Goal: Task Accomplishment & Management: Use online tool/utility

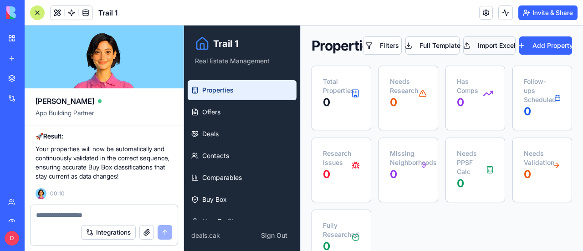
click at [479, 44] on button "Import Excel" at bounding box center [489, 45] width 52 height 18
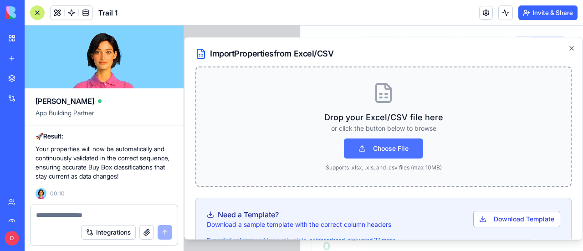
click at [387, 152] on button "Choose File" at bounding box center [383, 148] width 79 height 20
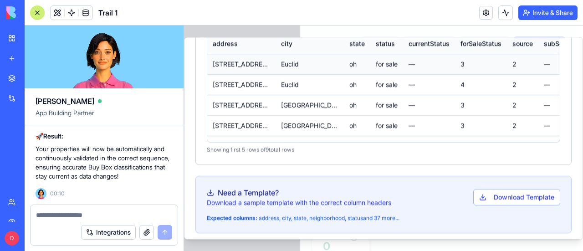
scroll to position [526, 0]
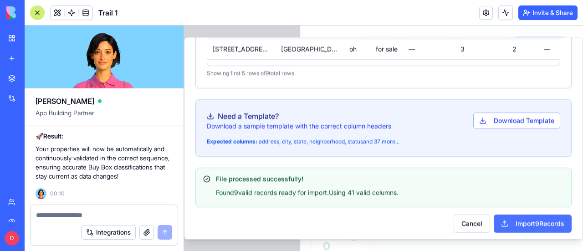
click at [536, 218] on button "Import 9 Records" at bounding box center [533, 223] width 78 height 18
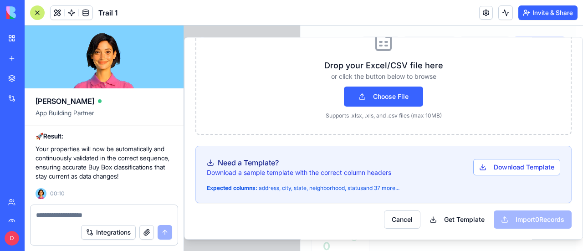
scroll to position [51, 0]
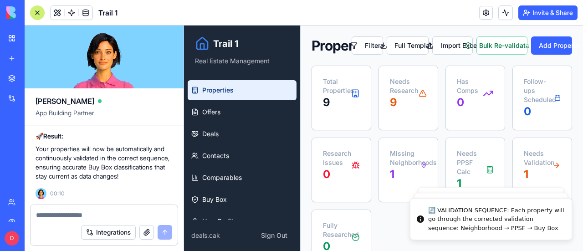
click at [36, 12] on div at bounding box center [37, 12] width 15 height 15
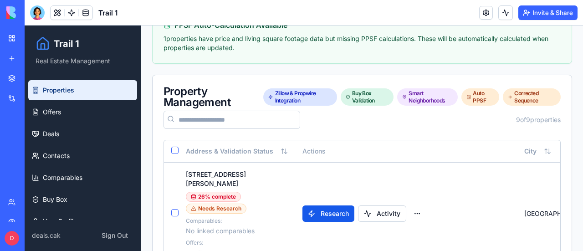
scroll to position [364, 0]
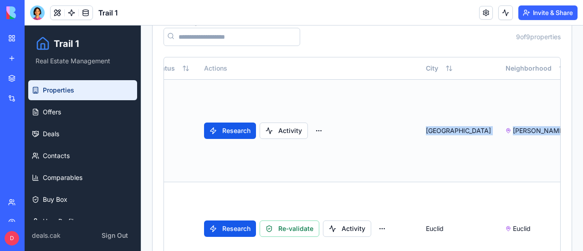
drag, startPoint x: 512, startPoint y: 95, endPoint x: 550, endPoint y: 94, distance: 37.8
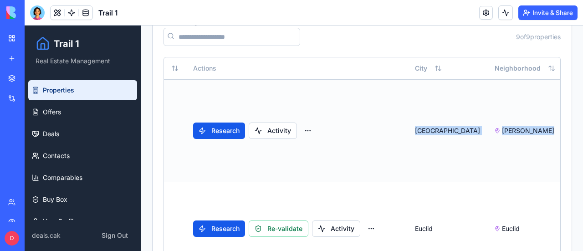
click at [377, 86] on td "Research Activity" at bounding box center [297, 130] width 222 height 102
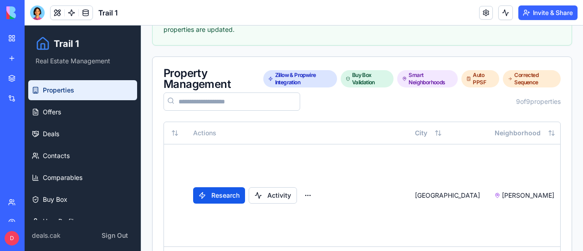
scroll to position [279, 0]
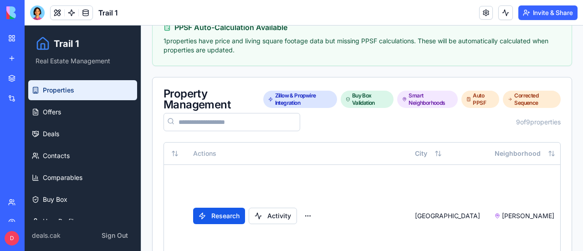
drag, startPoint x: 543, startPoint y: 184, endPoint x: 567, endPoint y: 184, distance: 24.6
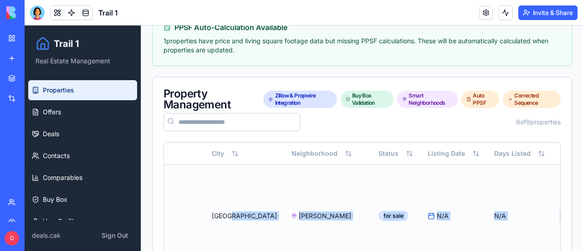
scroll to position [0, 346]
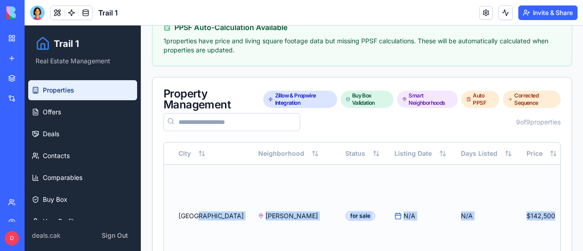
drag, startPoint x: 444, startPoint y: 173, endPoint x: 501, endPoint y: 179, distance: 56.7
click at [501, 179] on tr "[STREET_ADDRESS][PERSON_NAME] 26 % complete Needs Research Comparables: No link…" at bounding box center [369, 215] width 1102 height 102
click at [519, 178] on td "$142,500" at bounding box center [541, 215] width 45 height 102
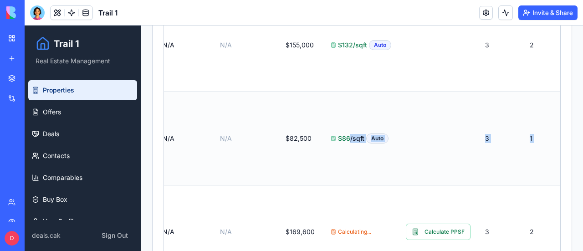
scroll to position [0, 650]
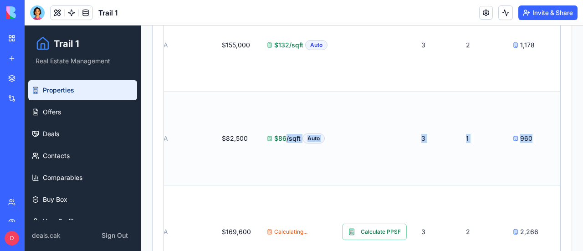
click at [557, 162] on div "Address & Validation Status Actions City Neighborhood Status Listing Date Days …" at bounding box center [362, 133] width 419 height 892
click at [459, 163] on td "1" at bounding box center [482, 138] width 47 height 93
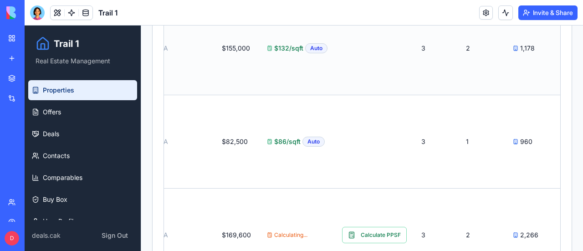
scroll to position [780, 0]
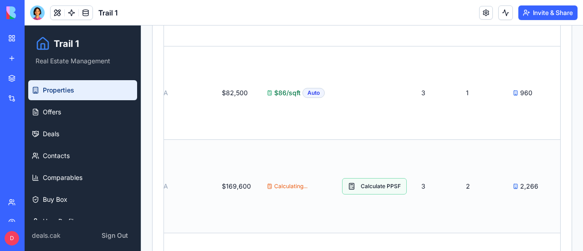
click at [342, 178] on button "Calculate PPSF" at bounding box center [374, 186] width 65 height 16
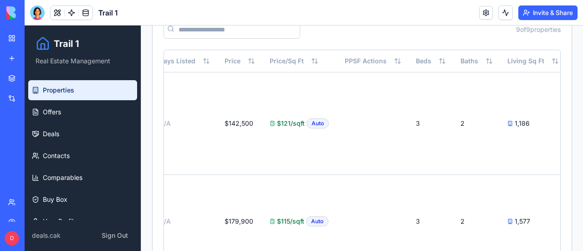
scroll to position [0, 0]
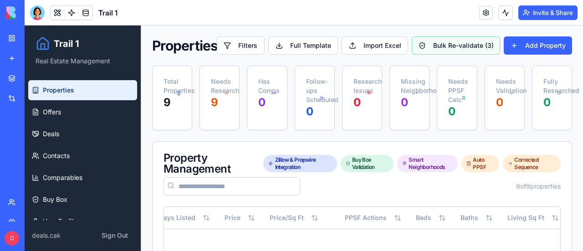
click at [450, 44] on button "Bulk Re-validate ( 3 )" at bounding box center [456, 45] width 88 height 18
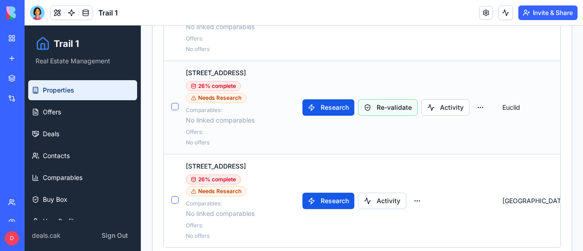
click at [381, 99] on button "Re-validate" at bounding box center [388, 107] width 60 height 16
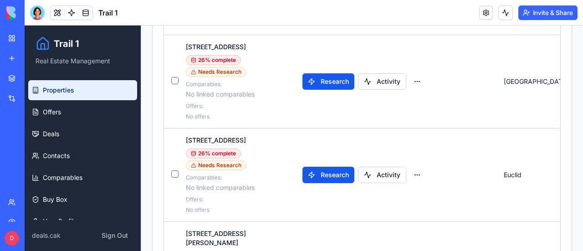
scroll to position [475, 0]
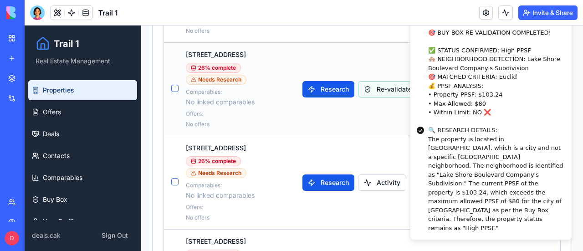
click at [398, 81] on button "Re-validate" at bounding box center [388, 89] width 60 height 16
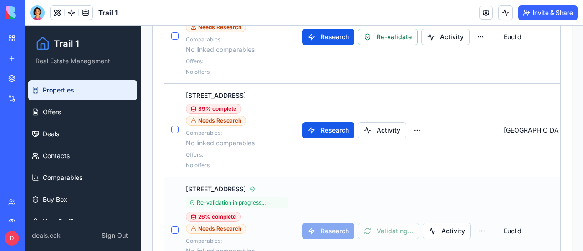
scroll to position [339, 0]
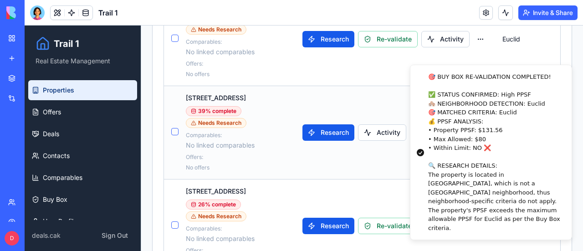
click at [372, 153] on td "Research Activity" at bounding box center [395, 132] width 200 height 93
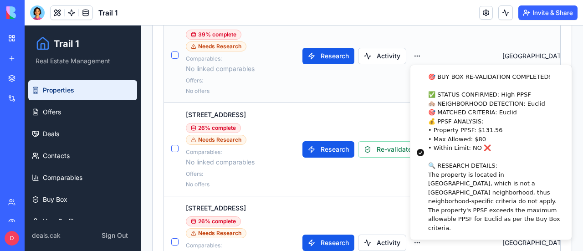
scroll to position [430, 0]
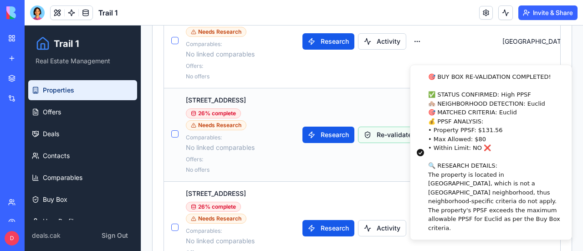
click at [387, 127] on button "Re-validate" at bounding box center [388, 135] width 60 height 16
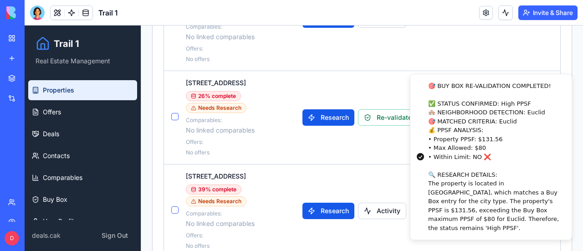
scroll to position [248, 0]
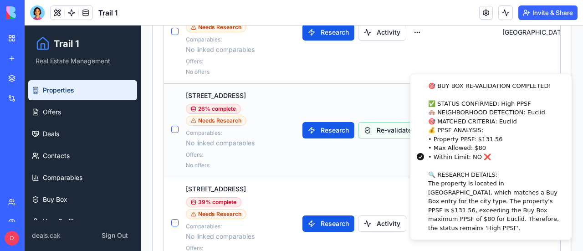
click at [381, 122] on button "Re-validate" at bounding box center [388, 130] width 60 height 16
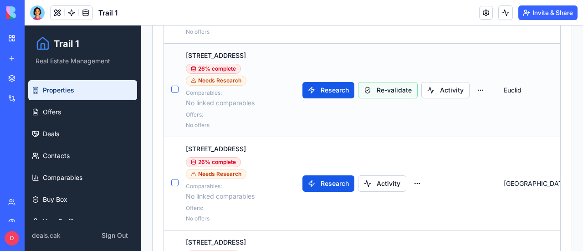
scroll to position [475, 0]
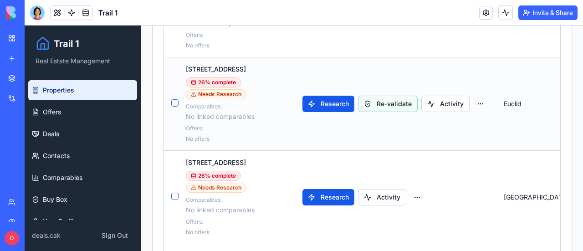
click at [383, 96] on button "Re-validate" at bounding box center [388, 104] width 60 height 16
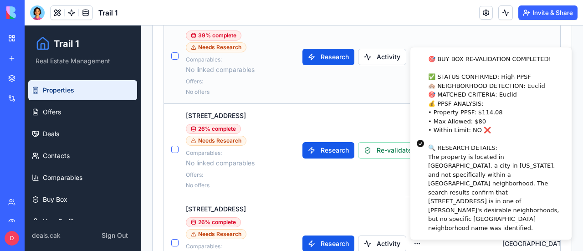
scroll to position [410, 0]
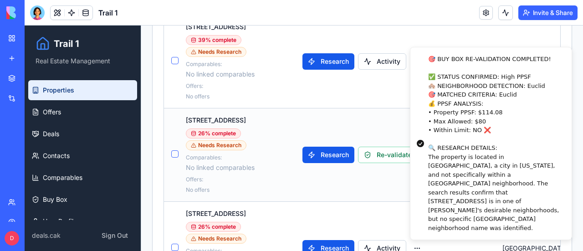
click at [363, 168] on td "Research Re-validate Activity" at bounding box center [395, 154] width 200 height 93
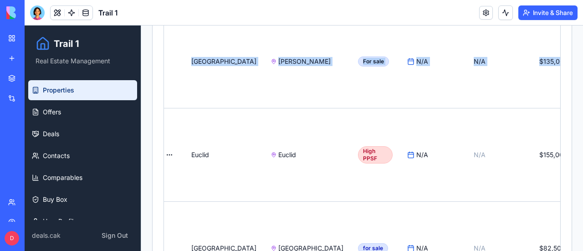
scroll to position [0, 518]
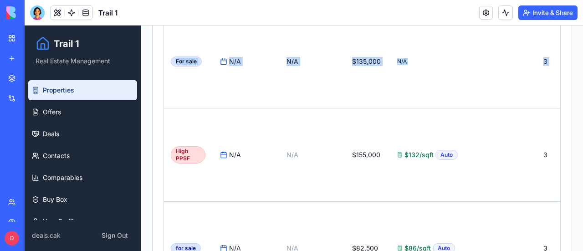
drag, startPoint x: 411, startPoint y: 78, endPoint x: 566, endPoint y: 78, distance: 154.8
click at [566, 78] on div "Properties Filters Full Template Import Excel Bulk Re-validate ( 3 ) Add Proper…" at bounding box center [362, 158] width 442 height 1084
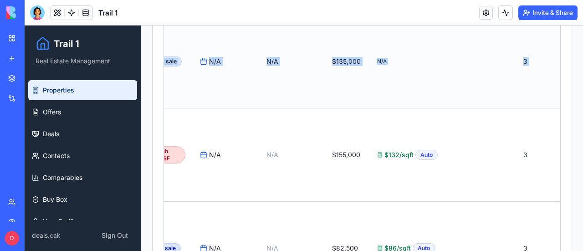
click at [516, 80] on td "3" at bounding box center [538, 61] width 45 height 93
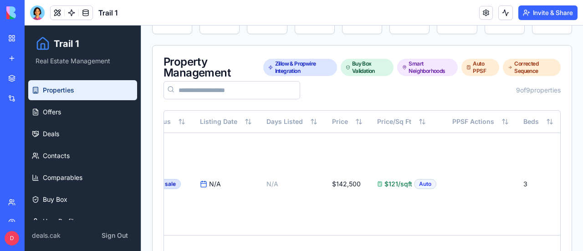
scroll to position [0, 0]
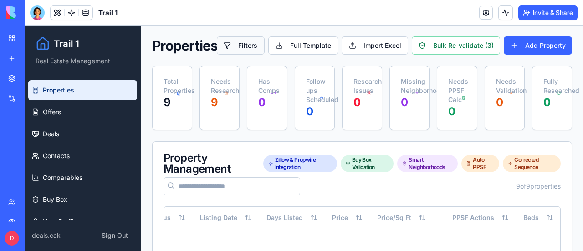
click at [242, 41] on button "Filters" at bounding box center [241, 45] width 48 height 18
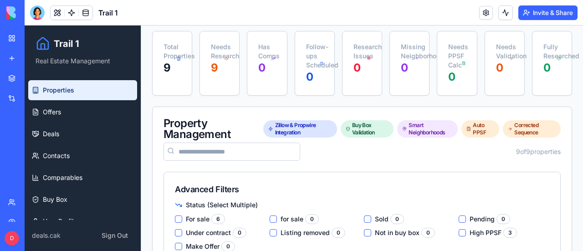
scroll to position [137, 0]
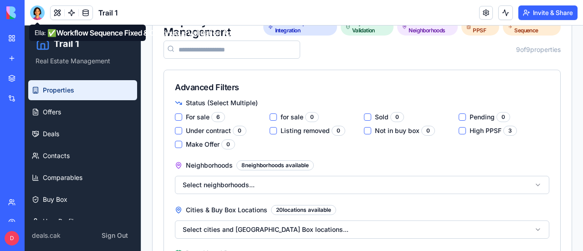
click at [36, 9] on div at bounding box center [37, 12] width 15 height 15
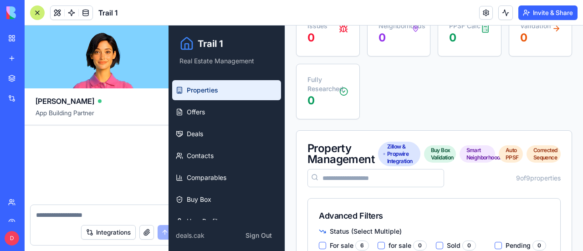
scroll to position [25441, 0]
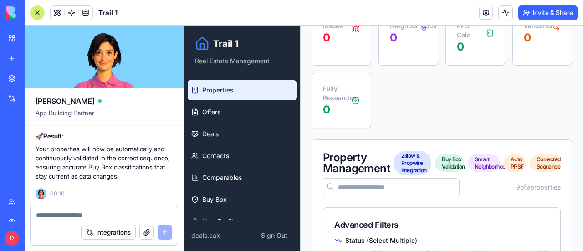
click at [92, 212] on textarea at bounding box center [104, 214] width 136 height 9
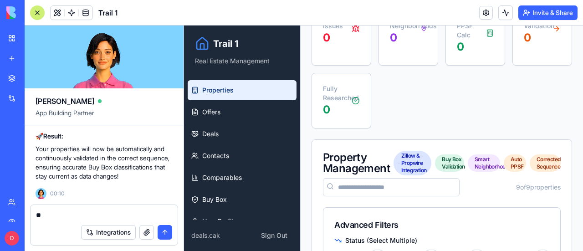
type textarea "*"
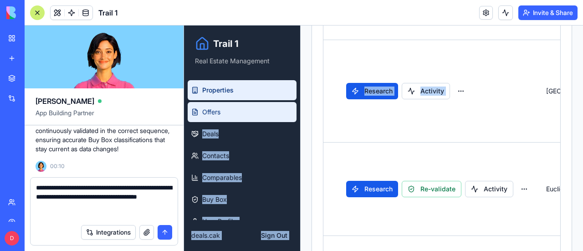
scroll to position [0, 0]
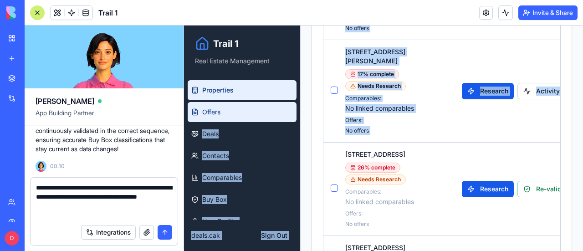
drag, startPoint x: 367, startPoint y: 112, endPoint x: 289, endPoint y: 112, distance: 78.3
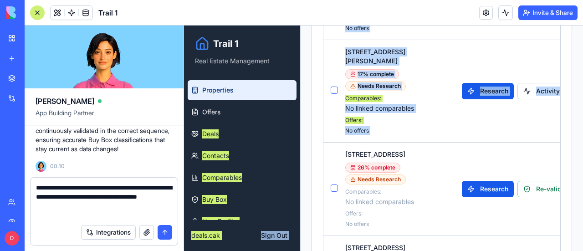
click at [75, 207] on textarea "**********" at bounding box center [104, 201] width 137 height 36
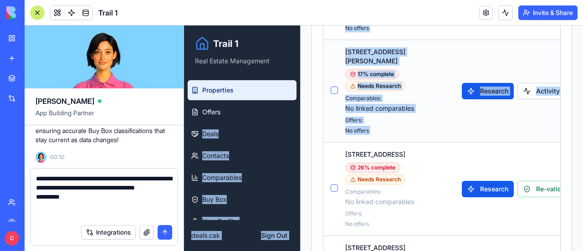
click at [474, 43] on td "Research Activity" at bounding box center [554, 91] width 200 height 102
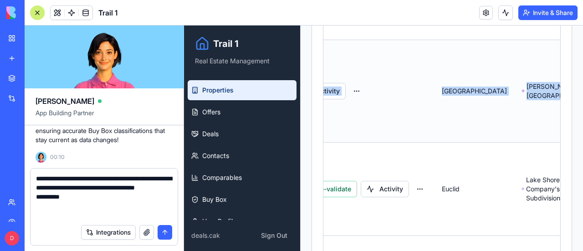
scroll to position [0, 255]
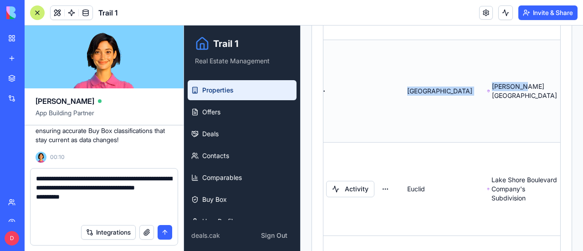
drag, startPoint x: 474, startPoint y: 43, endPoint x: 485, endPoint y: 52, distance: 14.6
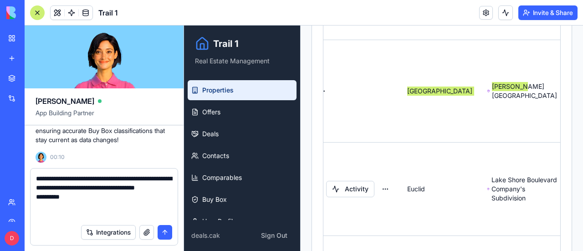
click at [70, 204] on textarea "**********" at bounding box center [104, 197] width 137 height 46
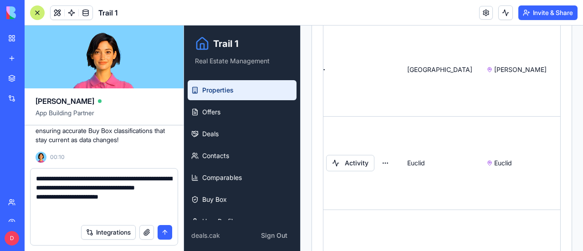
scroll to position [871, 0]
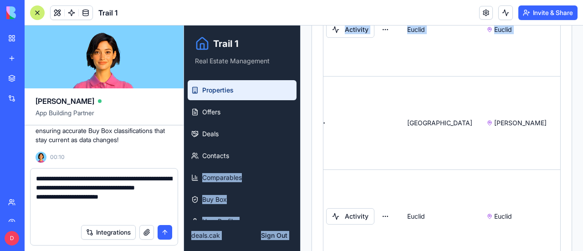
drag, startPoint x: 347, startPoint y: 147, endPoint x: 290, endPoint y: 156, distance: 58.2
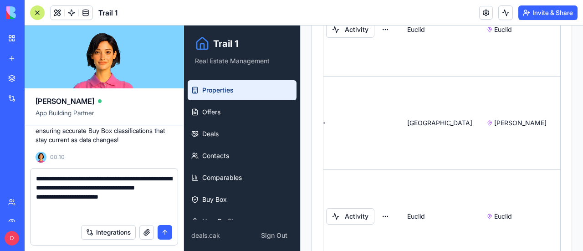
drag, startPoint x: 362, startPoint y: 80, endPoint x: 315, endPoint y: 92, distance: 48.9
click at [315, 92] on div "Advanced Filters Status (Select Multiple) For sale 6 for sale 0 Sold 0 Pending …" at bounding box center [442, 111] width 260 height 1277
drag, startPoint x: 338, startPoint y: 77, endPoint x: 304, endPoint y: 83, distance: 34.3
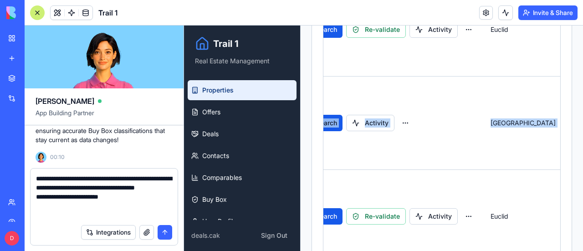
scroll to position [0, 0]
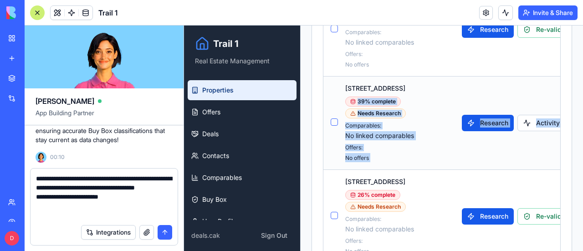
drag, startPoint x: 546, startPoint y: 95, endPoint x: 375, endPoint y: 93, distance: 170.3
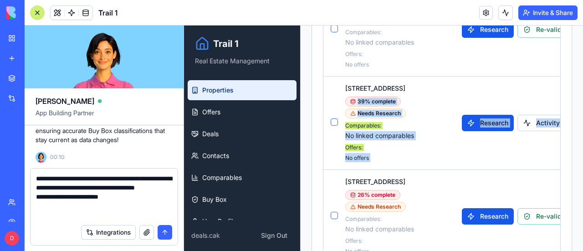
click at [128, 205] on textarea "**********" at bounding box center [104, 197] width 137 height 46
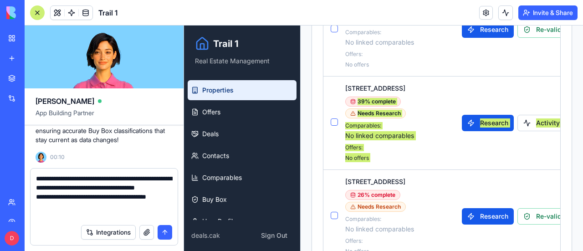
type textarea "**********"
click at [167, 233] on button "submit" at bounding box center [165, 232] width 15 height 15
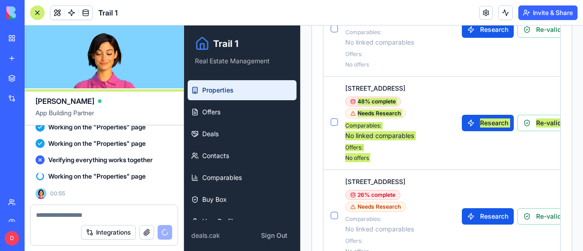
scroll to position [26266, 0]
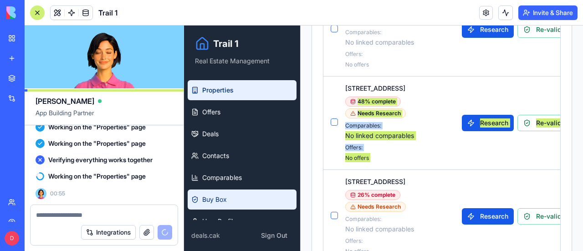
click at [219, 198] on span "Buy Box" at bounding box center [214, 199] width 25 height 9
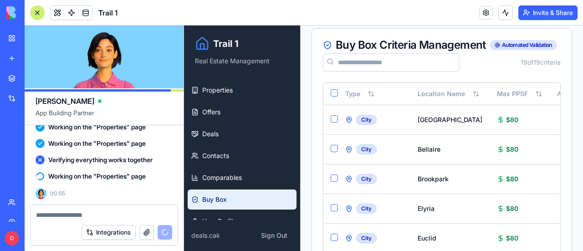
scroll to position [10, 0]
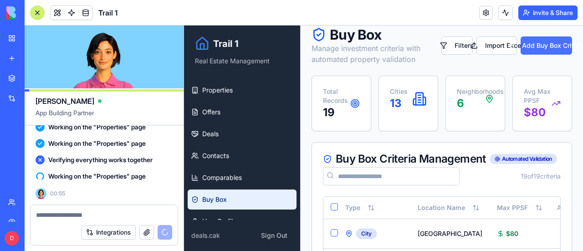
click at [539, 45] on button "Add Buy Box Criteria" at bounding box center [545, 45] width 51 height 18
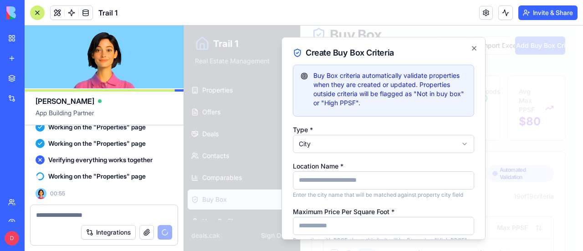
click at [380, 180] on input "Location Name *" at bounding box center [383, 180] width 181 height 18
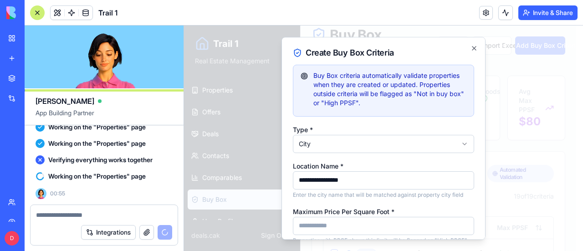
type input "**********"
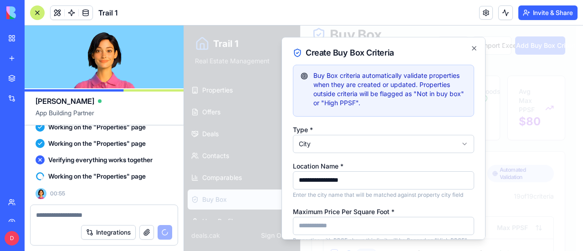
click at [352, 227] on input "Maximum Price Per Square Foot *" at bounding box center [383, 226] width 181 height 18
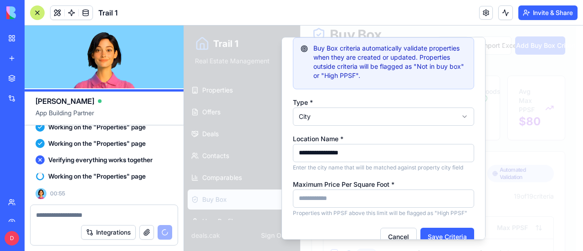
scroll to position [51, 0]
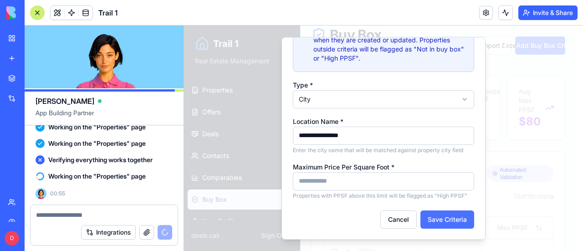
type input "***"
click at [437, 217] on button "Save Criteria" at bounding box center [447, 219] width 54 height 18
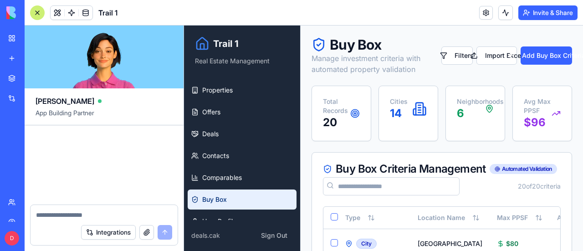
scroll to position [27068, 0]
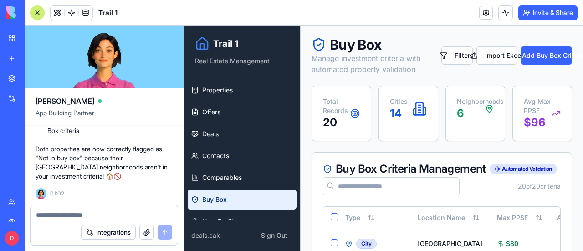
click at [108, 148] on p "Both properties are now correctly flagged as "Not in buy box" because their [GE…" at bounding box center [104, 162] width 137 height 36
click at [81, 213] on textarea at bounding box center [104, 214] width 137 height 9
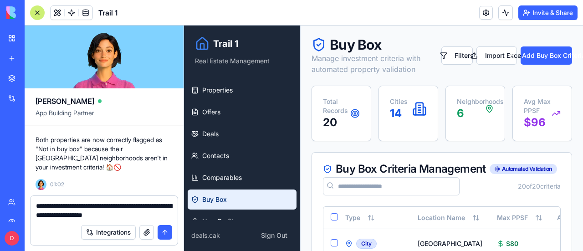
type textarea "**********"
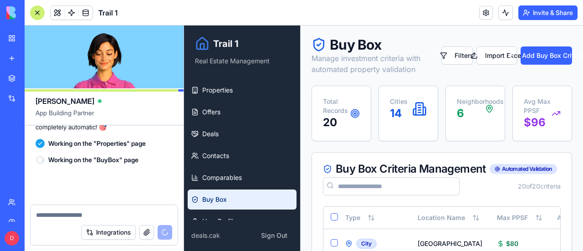
scroll to position [27230, 0]
